Goal: Information Seeking & Learning: Understand process/instructions

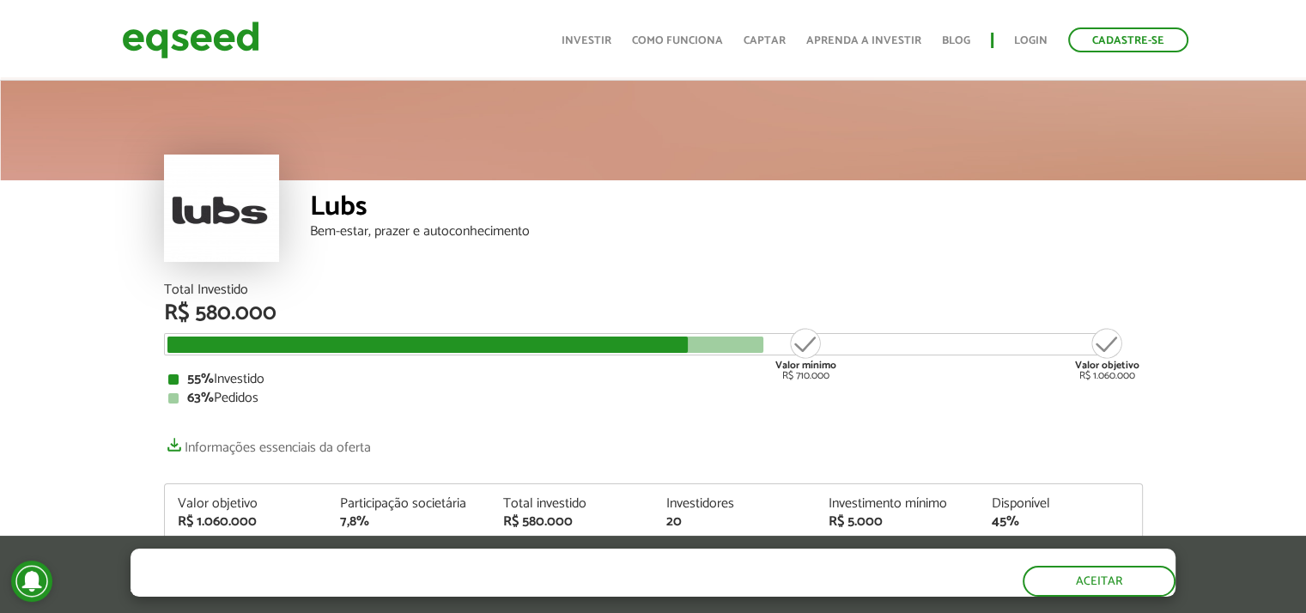
scroll to position [228, 0]
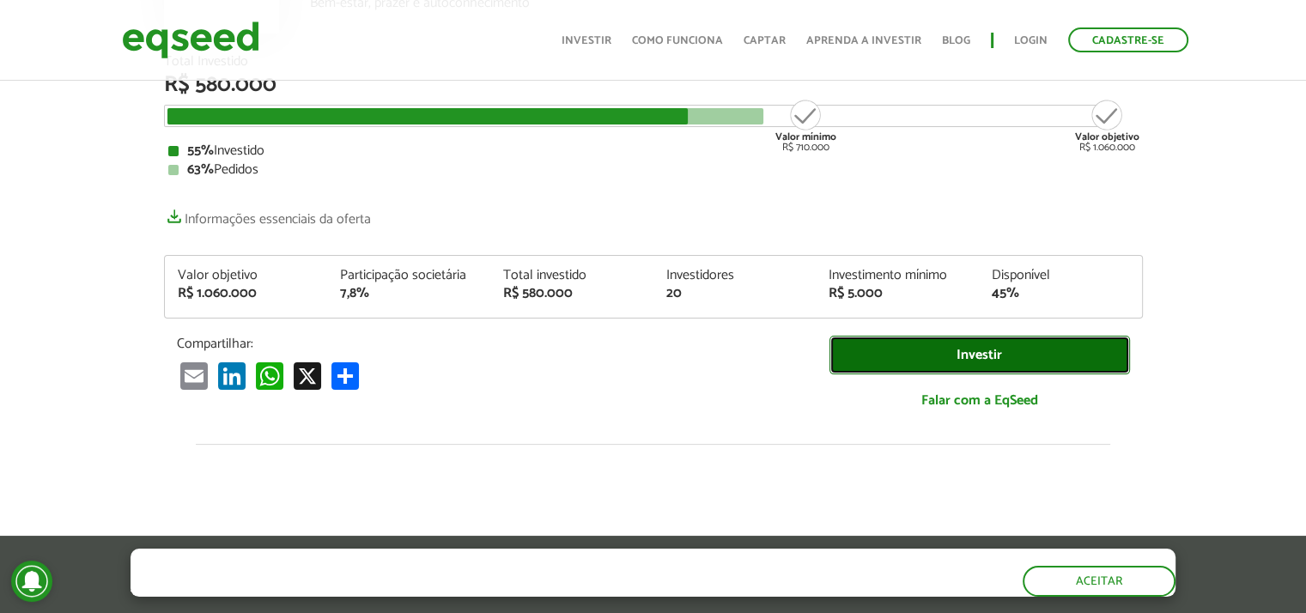
click at [994, 348] on link "Investir" at bounding box center [979, 355] width 300 height 39
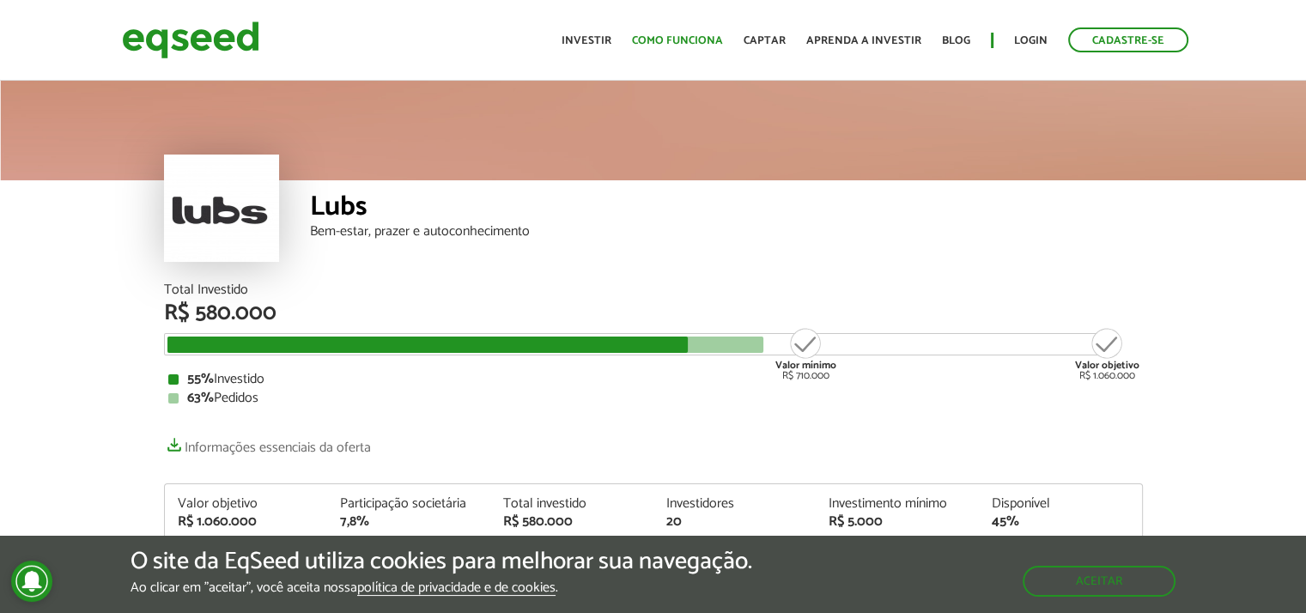
scroll to position [228, 0]
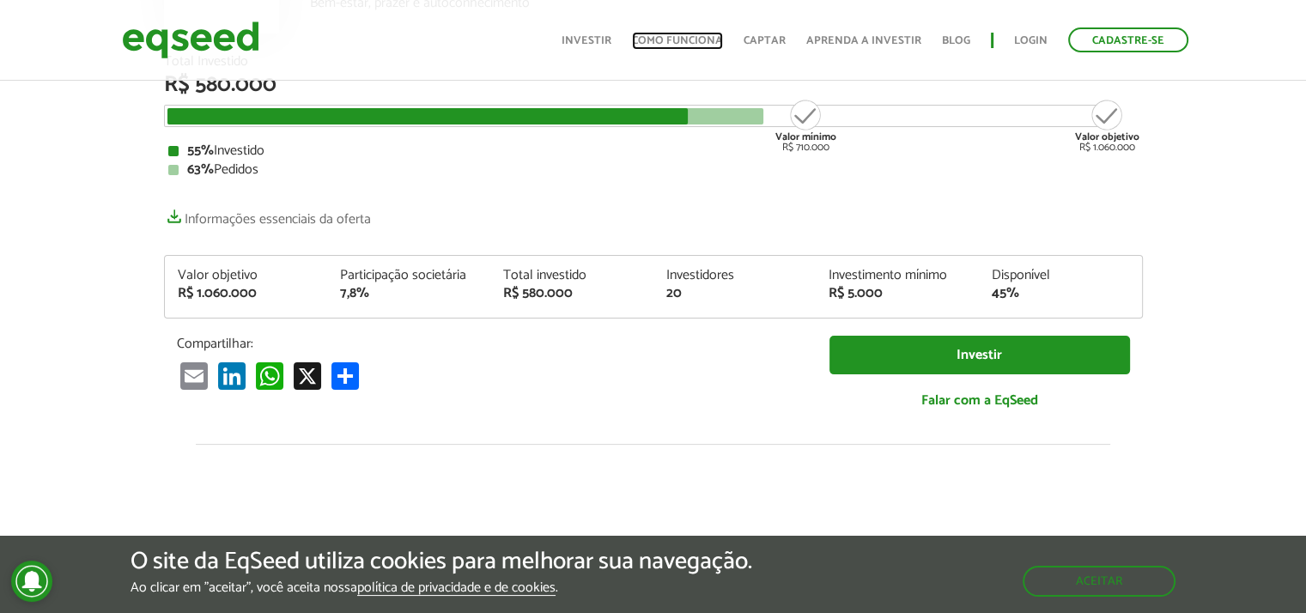
click at [664, 35] on link "Como funciona" at bounding box center [677, 40] width 91 height 11
